Goal: Find specific page/section: Find specific page/section

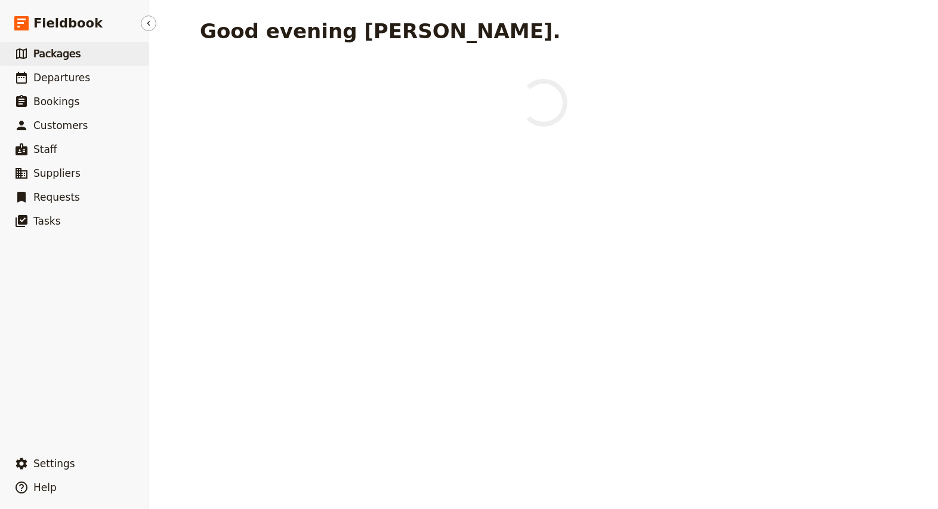
click at [86, 47] on link "​ Packages" at bounding box center [74, 54] width 149 height 24
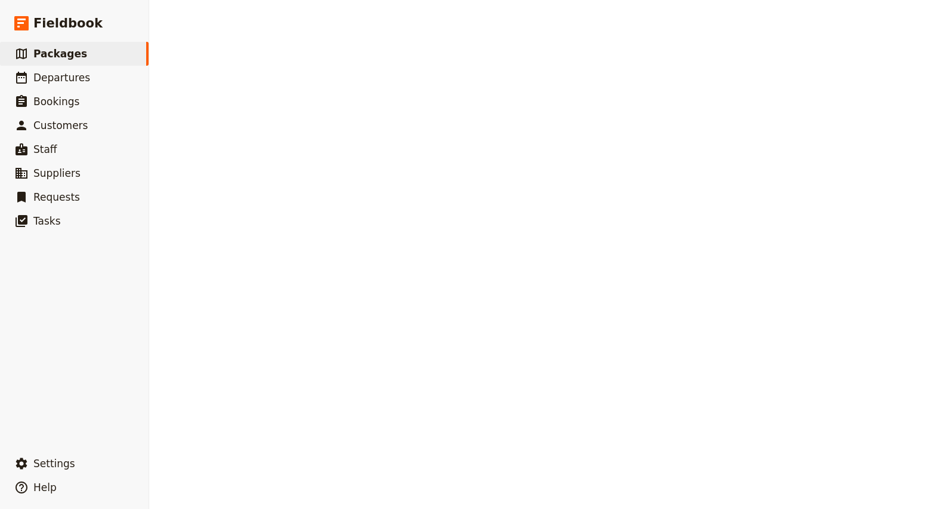
select select "UPDATED_AT"
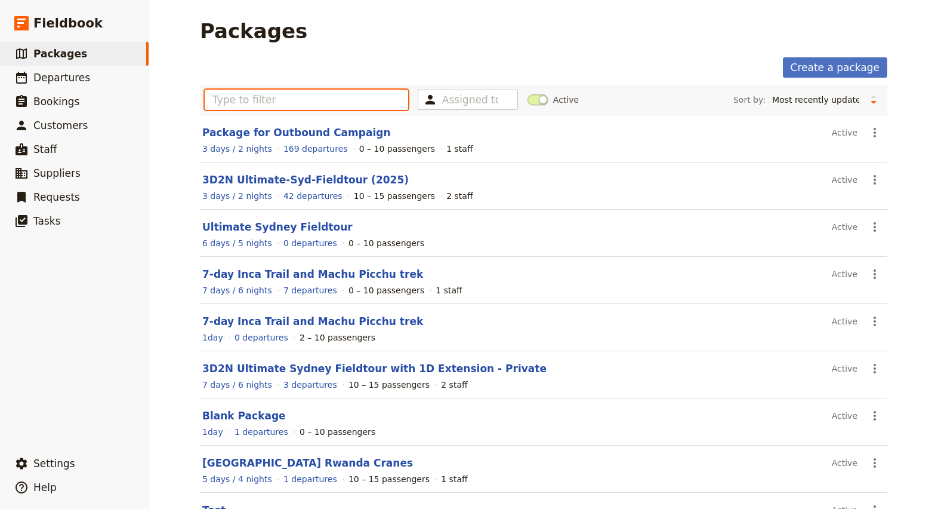
click at [332, 100] on input "text" at bounding box center [307, 100] width 204 height 20
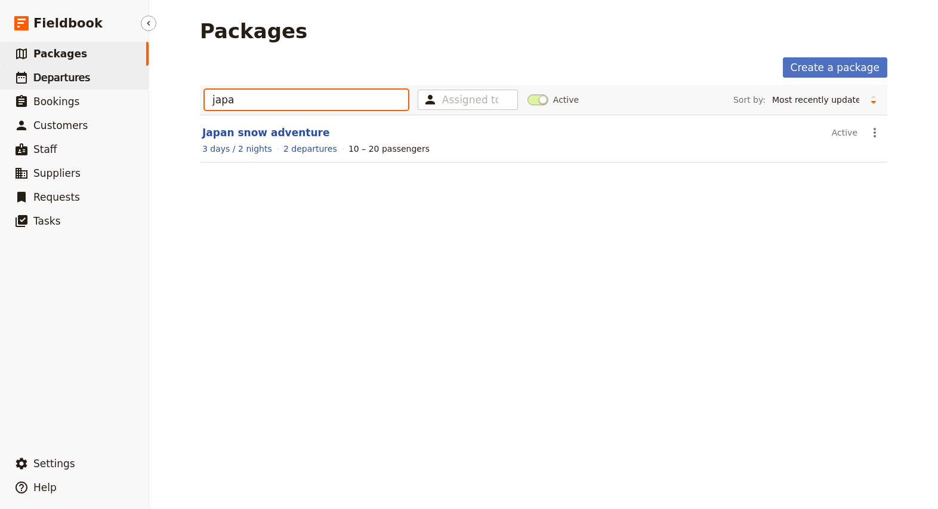
type input "japa"
click at [76, 81] on span "Departures" at bounding box center [61, 78] width 57 height 12
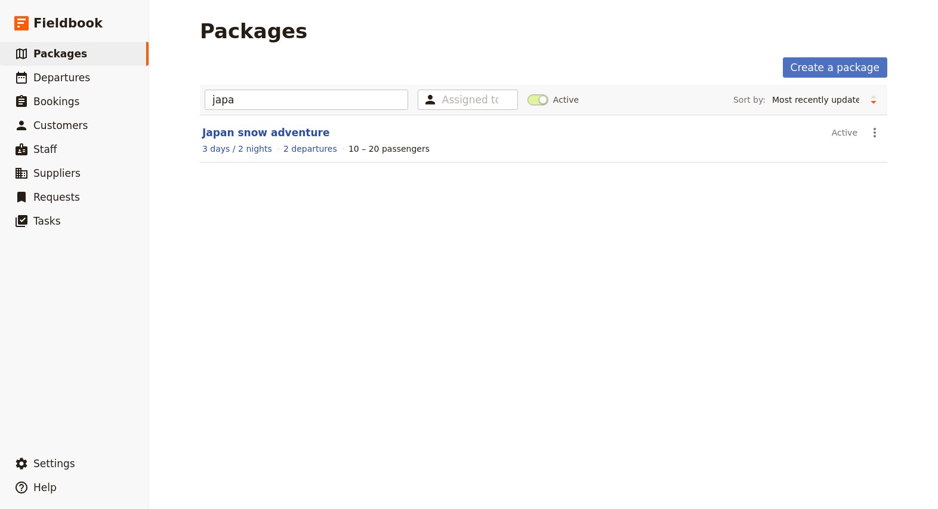
select select "CREATED_AT"
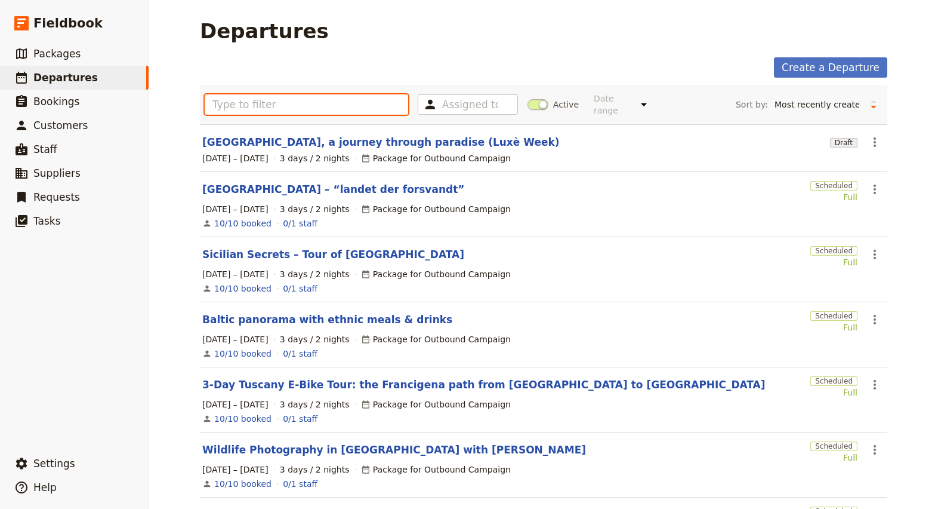
click at [256, 99] on input "text" at bounding box center [307, 104] width 204 height 20
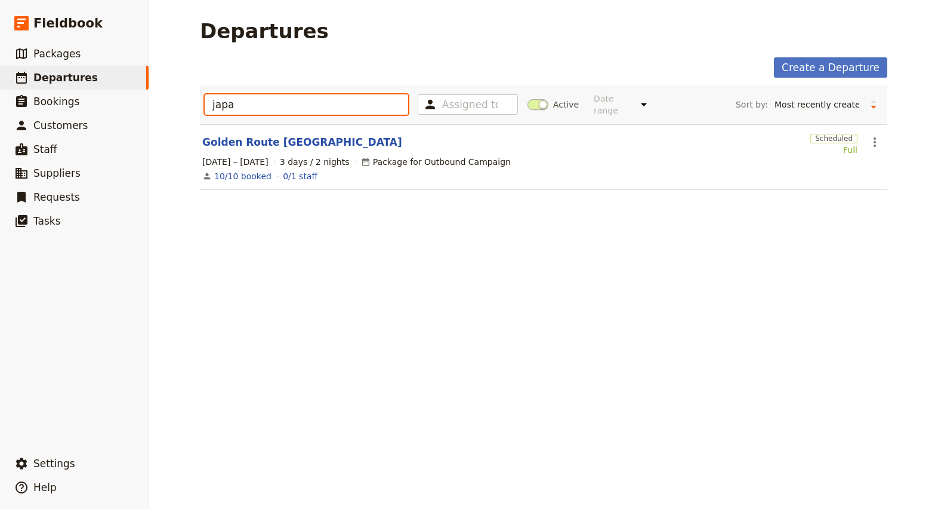
type input "japa"
click at [244, 135] on link "Golden Route [GEOGRAPHIC_DATA]" at bounding box center [302, 142] width 200 height 14
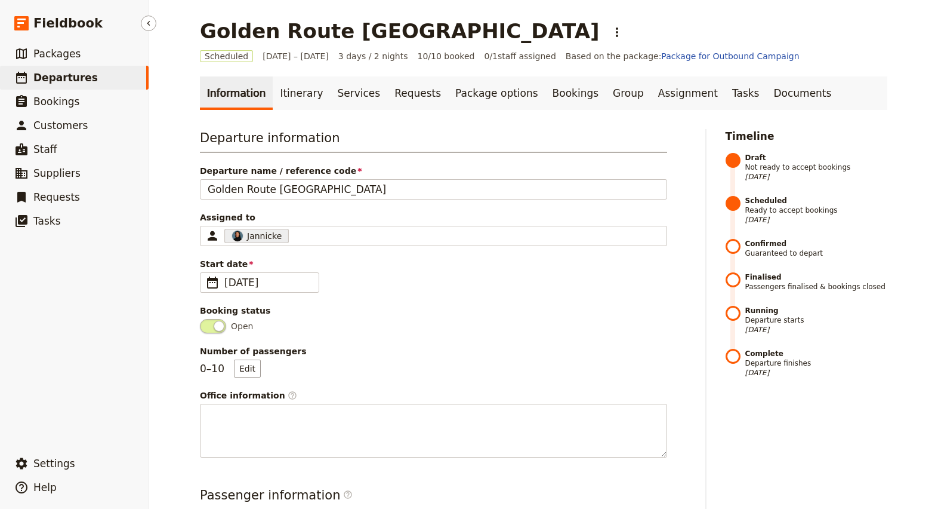
click at [73, 73] on span "Departures" at bounding box center [65, 78] width 64 height 12
select select "CREATED_AT"
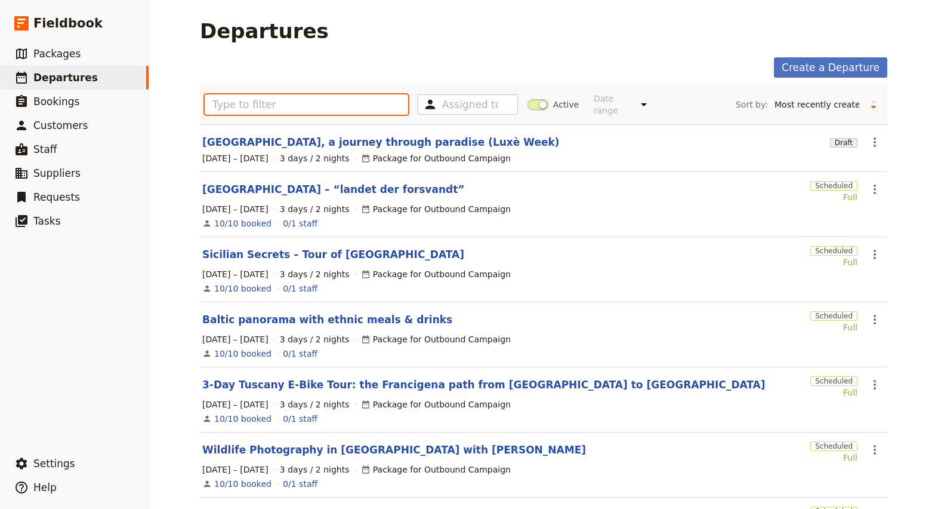
click at [318, 96] on input "text" at bounding box center [307, 104] width 204 height 20
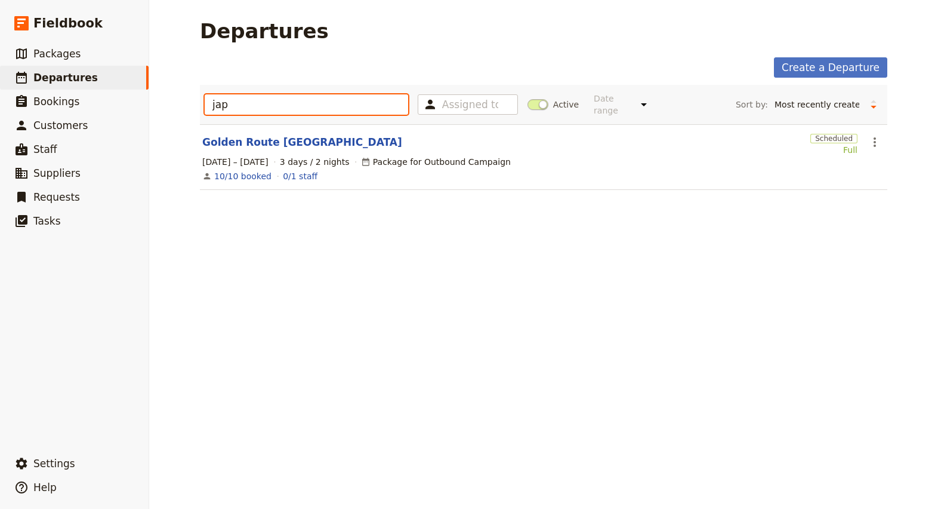
type input "jap"
click at [537, 99] on span at bounding box center [538, 104] width 21 height 11
click at [528, 99] on input "Active" at bounding box center [528, 99] width 0 height 0
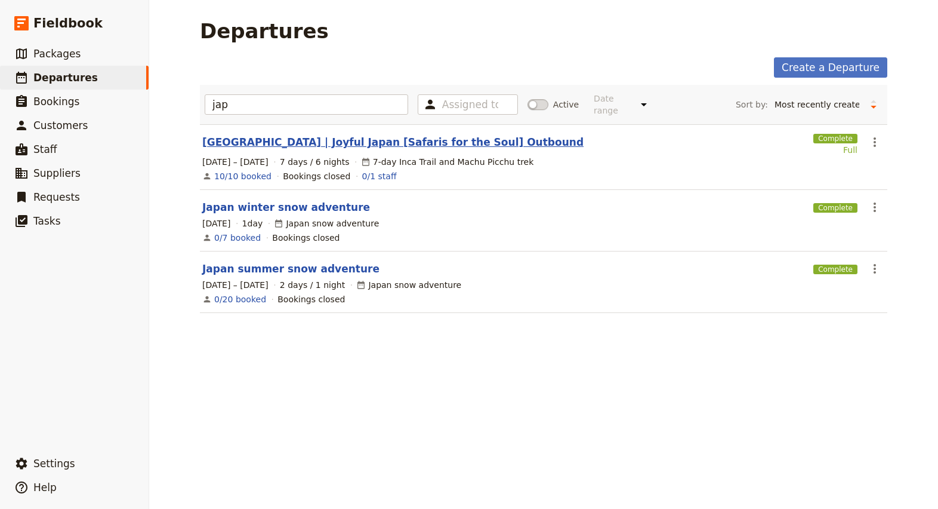
click at [303, 135] on link "[GEOGRAPHIC_DATA] | Joyful Japan [Safaris for the Soul] Outbound" at bounding box center [392, 142] width 381 height 14
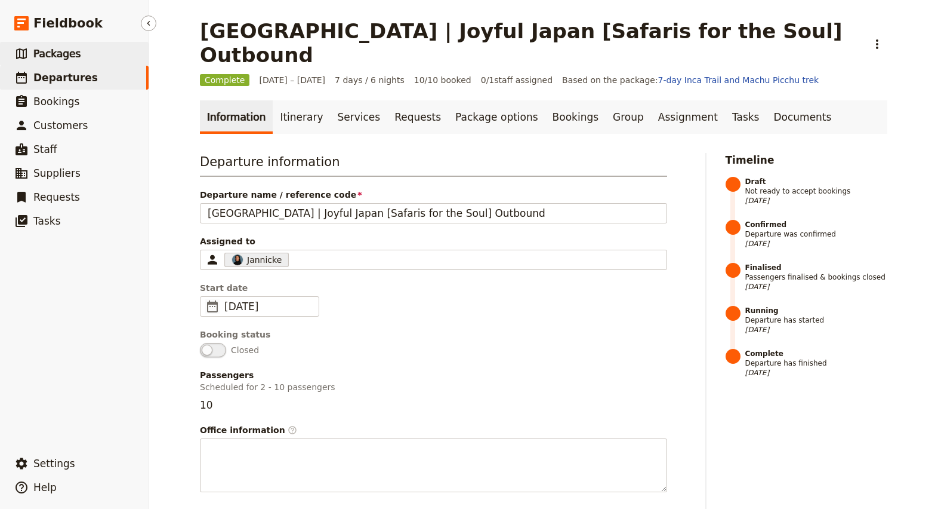
click at [53, 59] on span "Packages" at bounding box center [56, 54] width 47 height 12
select select "UPDATED_AT"
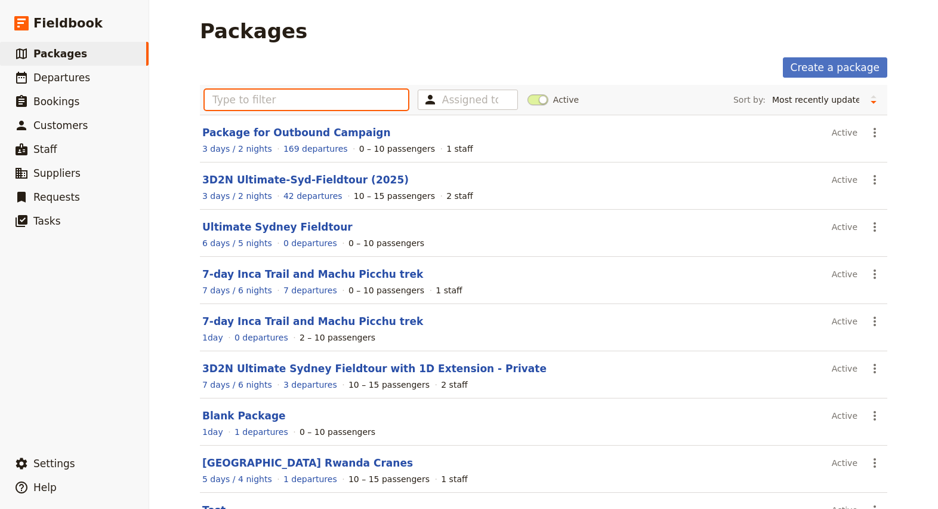
click at [286, 97] on input "text" at bounding box center [307, 100] width 204 height 20
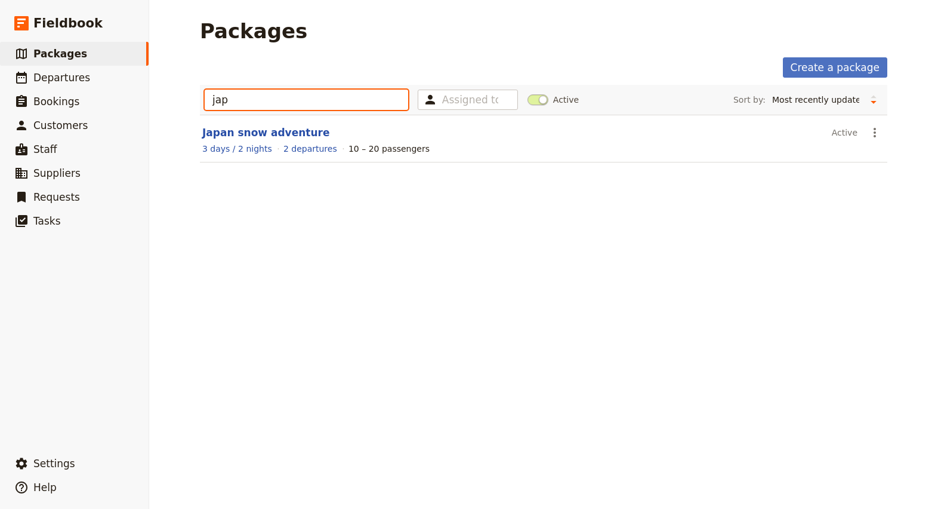
type input "jap"
click at [539, 100] on span at bounding box center [538, 99] width 21 height 11
click at [528, 94] on input "Active" at bounding box center [528, 94] width 0 height 0
